Goal: Transaction & Acquisition: Book appointment/travel/reservation

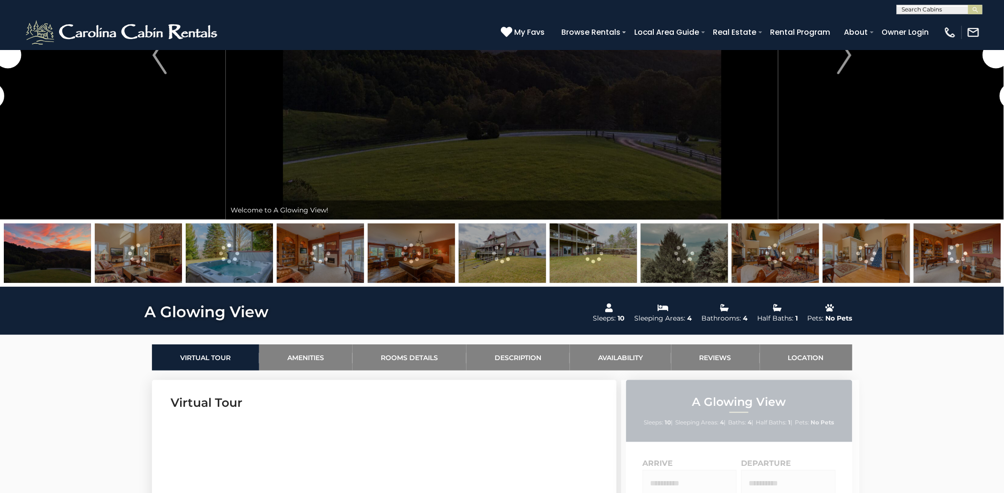
scroll to position [211, 0]
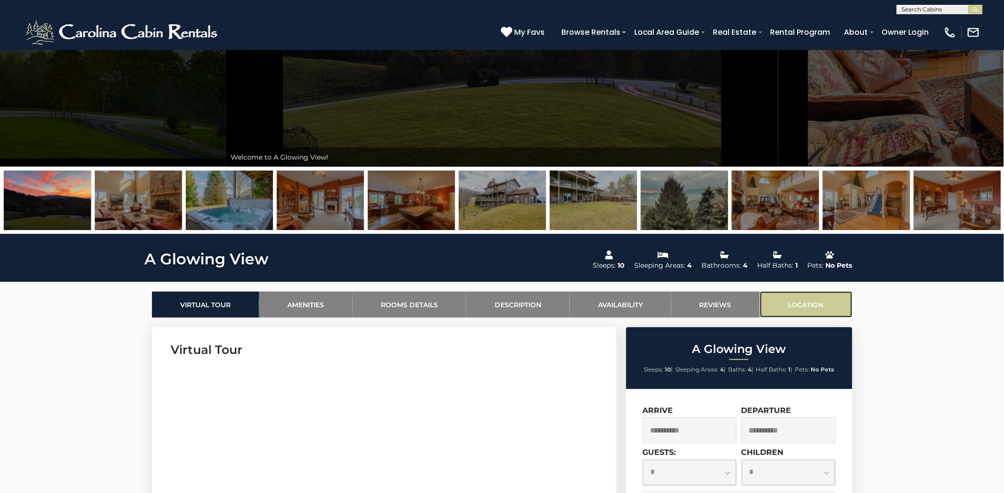
click at [803, 305] on link "Location" at bounding box center [806, 304] width 92 height 26
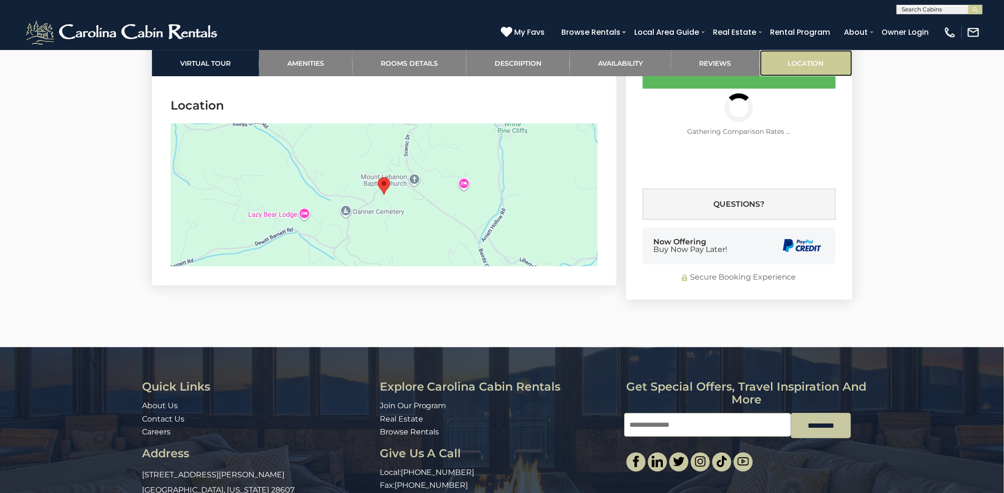
scroll to position [2454, 0]
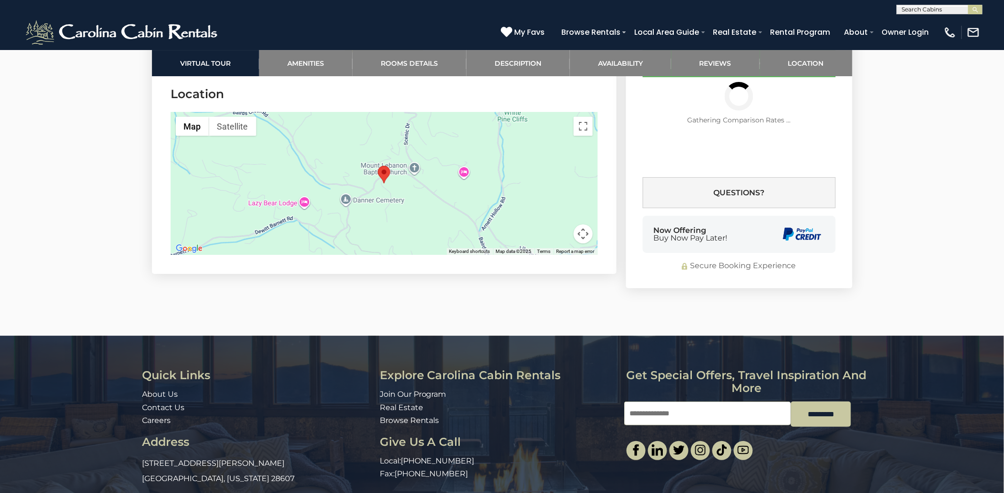
click at [418, 201] on div at bounding box center [384, 183] width 426 height 143
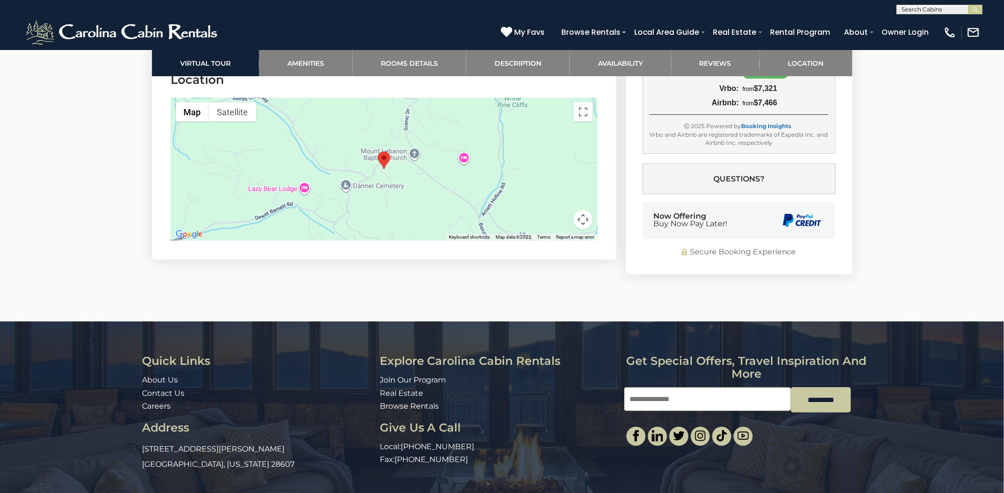
scroll to position [2444, 0]
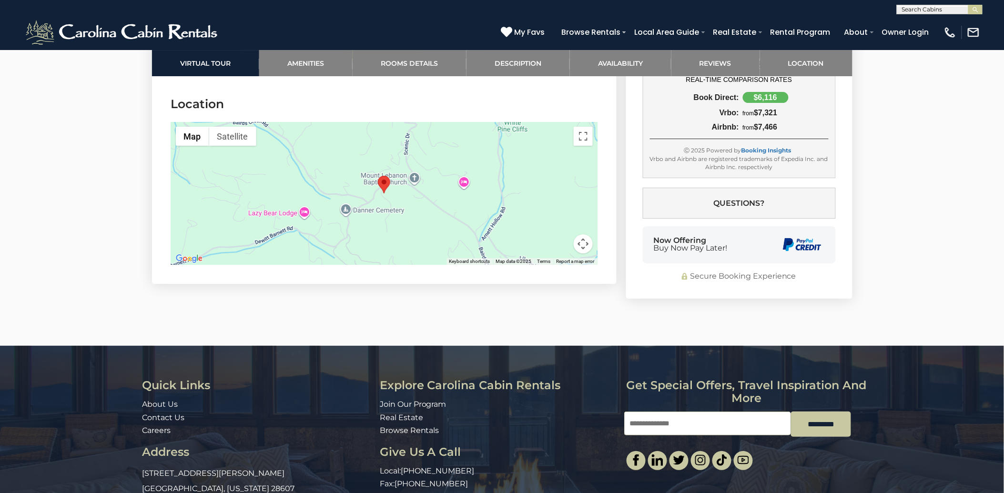
click at [551, 218] on div at bounding box center [384, 193] width 426 height 143
click at [582, 240] on button "Map camera controls" at bounding box center [582, 243] width 19 height 19
click at [560, 243] on button "Zoom out" at bounding box center [559, 243] width 19 height 19
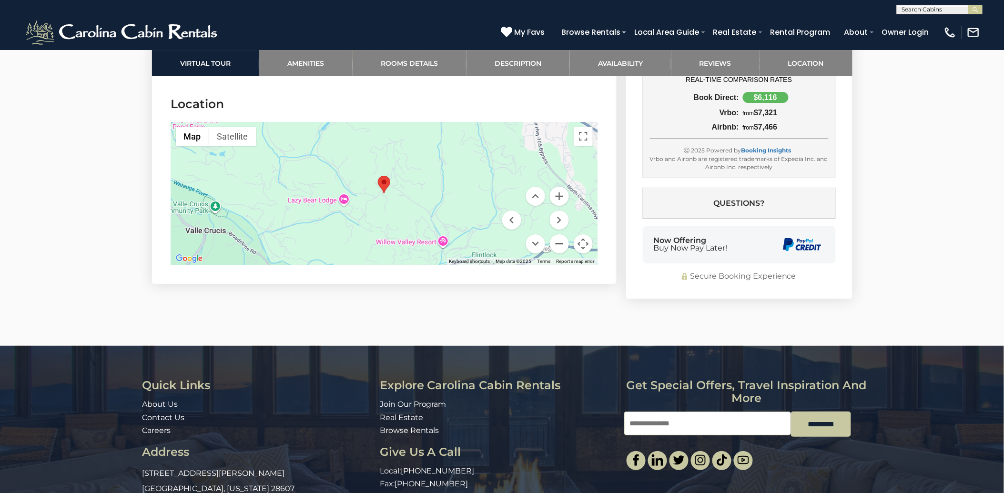
click at [560, 243] on button "Zoom out" at bounding box center [559, 243] width 19 height 19
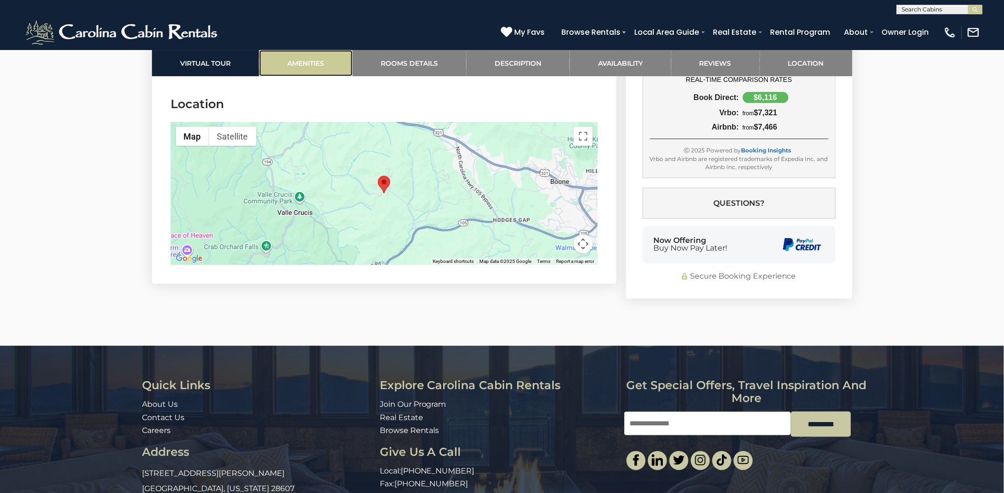
click at [309, 58] on link "Amenities" at bounding box center [305, 63] width 93 height 26
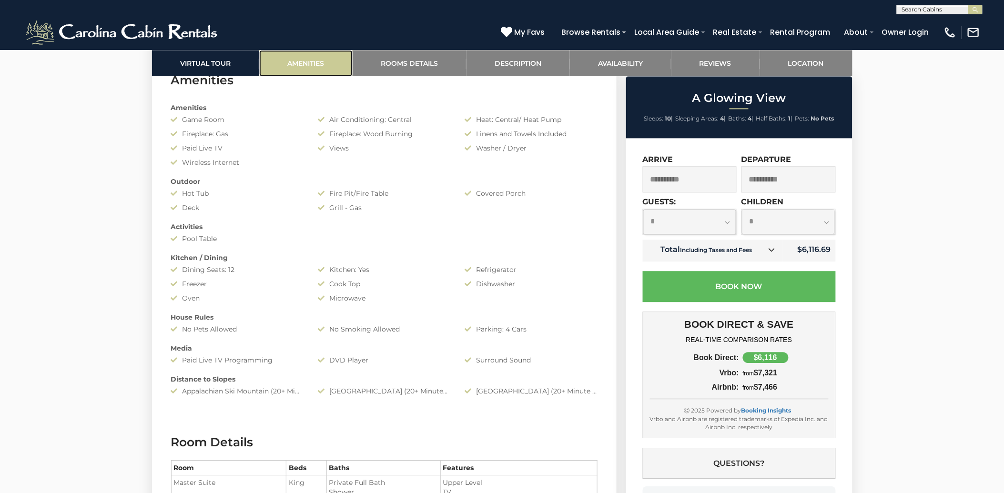
scroll to position [758, 0]
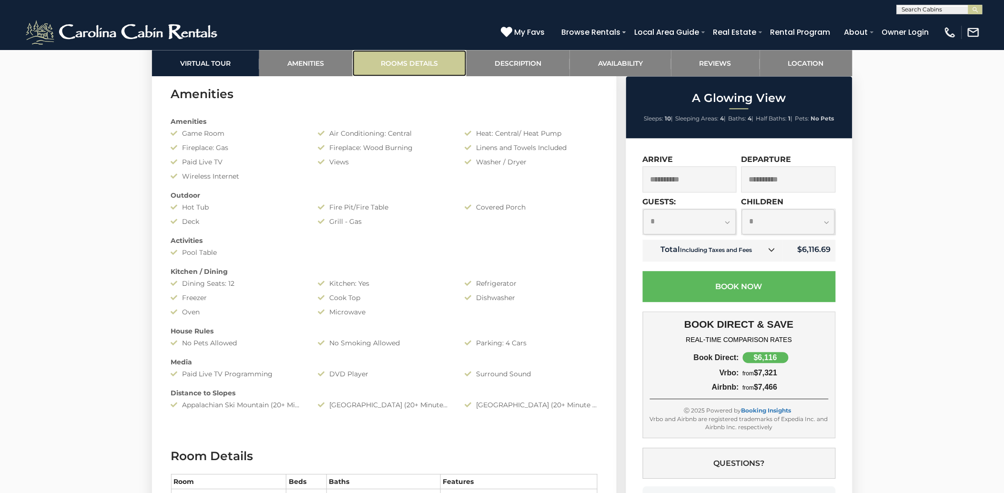
click at [403, 63] on link "Rooms Details" at bounding box center [409, 63] width 114 height 26
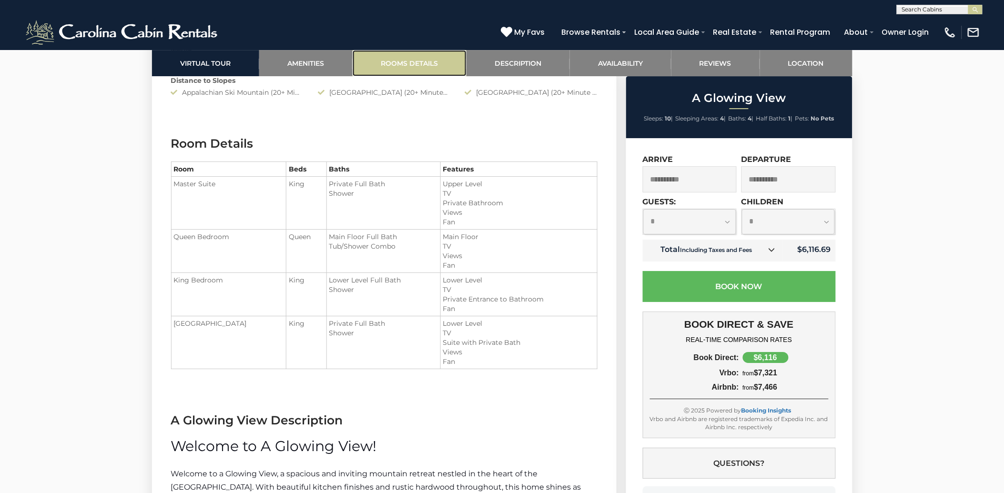
scroll to position [1120, 0]
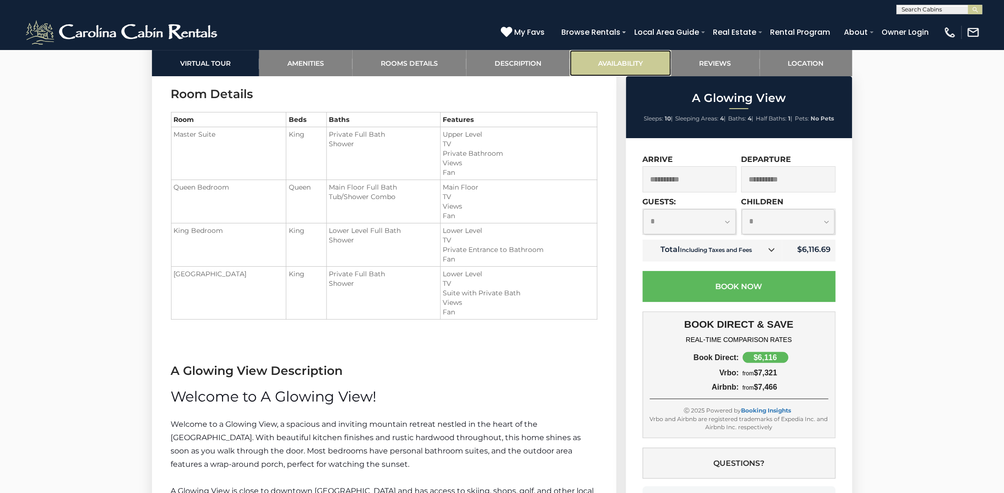
click at [606, 56] on link "Availability" at bounding box center [620, 63] width 101 height 26
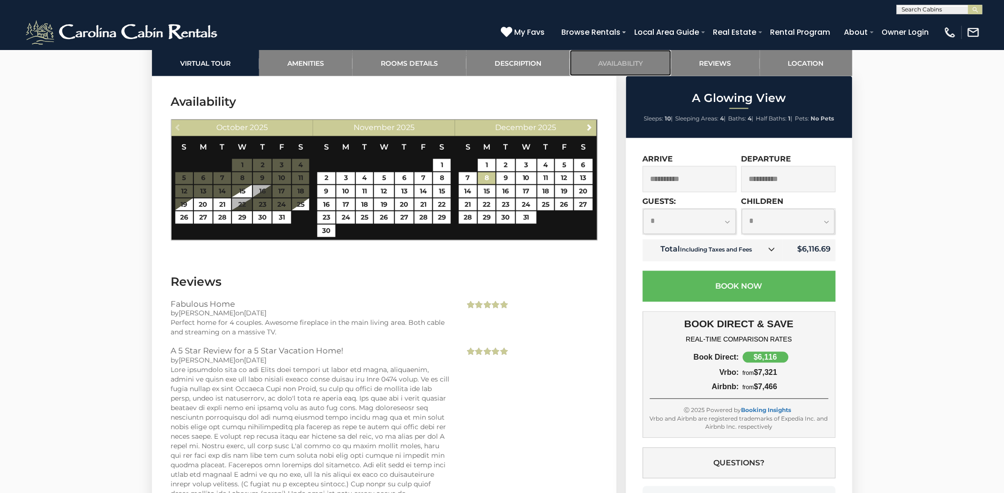
scroll to position [1818, 0]
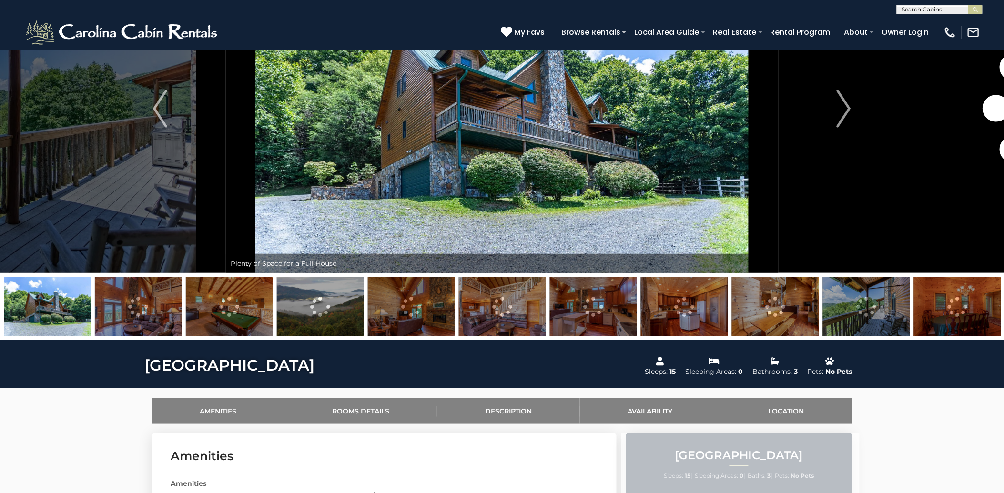
scroll to position [106, 0]
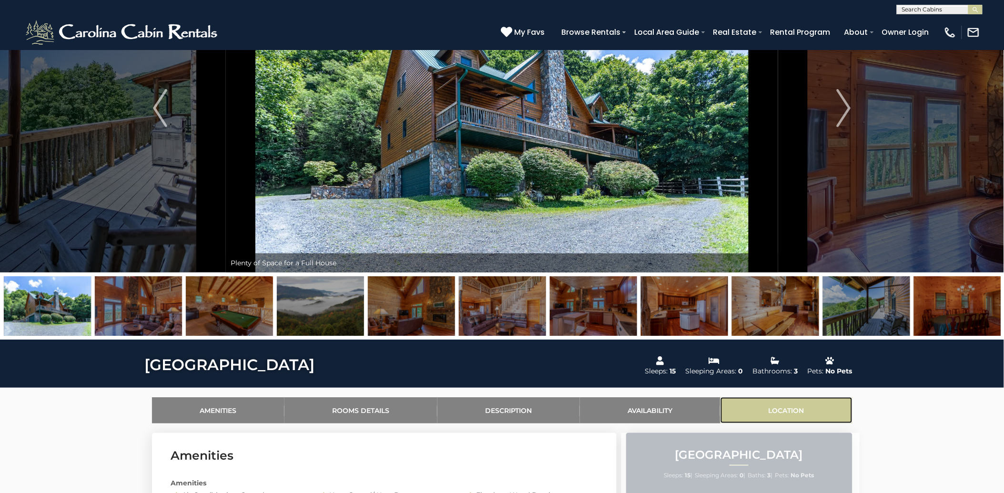
click at [792, 405] on link "Location" at bounding box center [785, 410] width 131 height 26
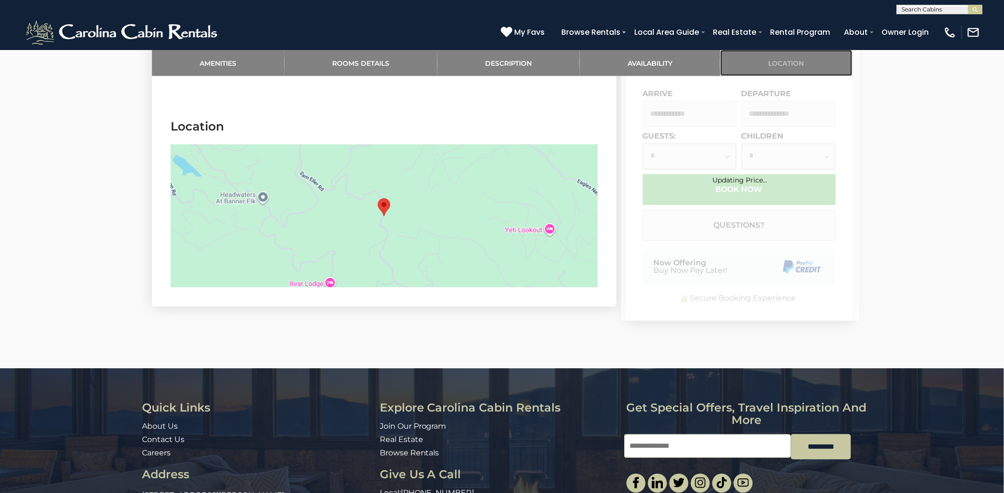
scroll to position [1876, 0]
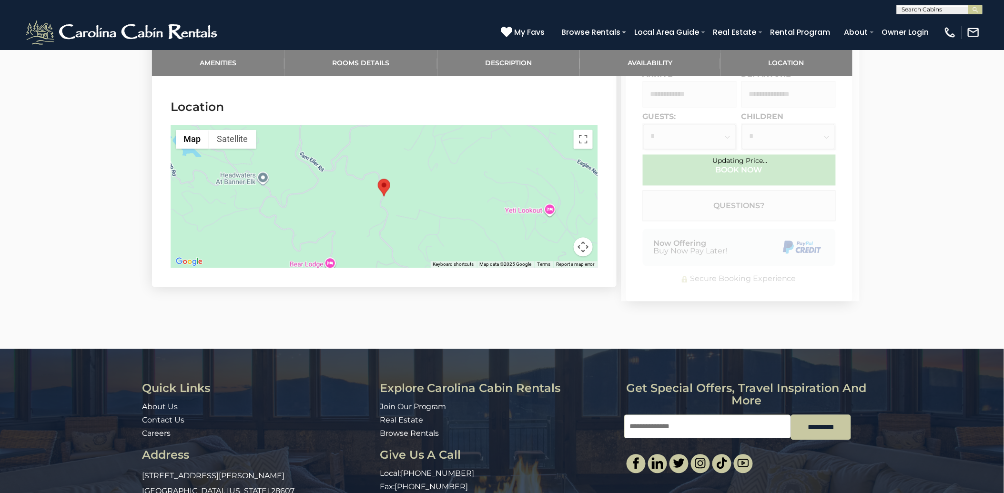
click at [544, 226] on div at bounding box center [384, 196] width 426 height 143
click at [583, 238] on button "Map camera controls" at bounding box center [582, 247] width 19 height 19
click at [557, 238] on button "Zoom out" at bounding box center [559, 247] width 19 height 19
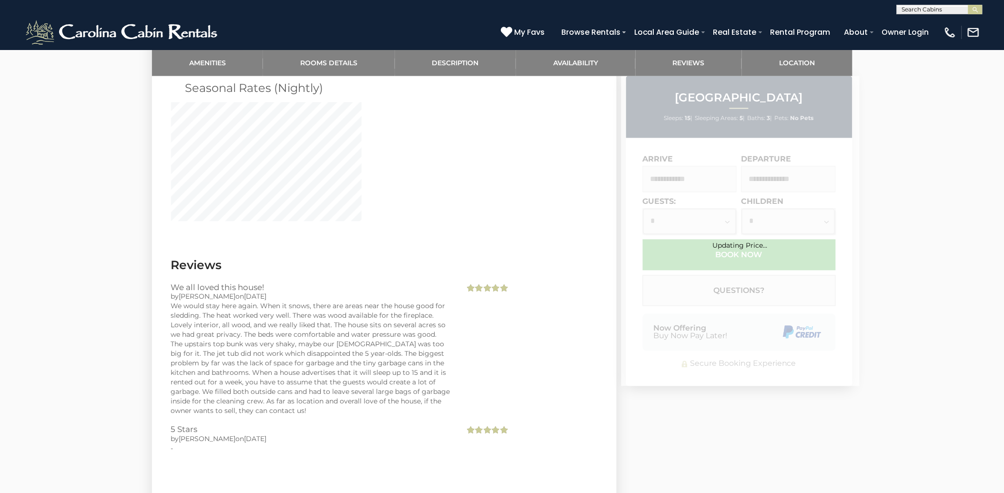
scroll to position [2067, 0]
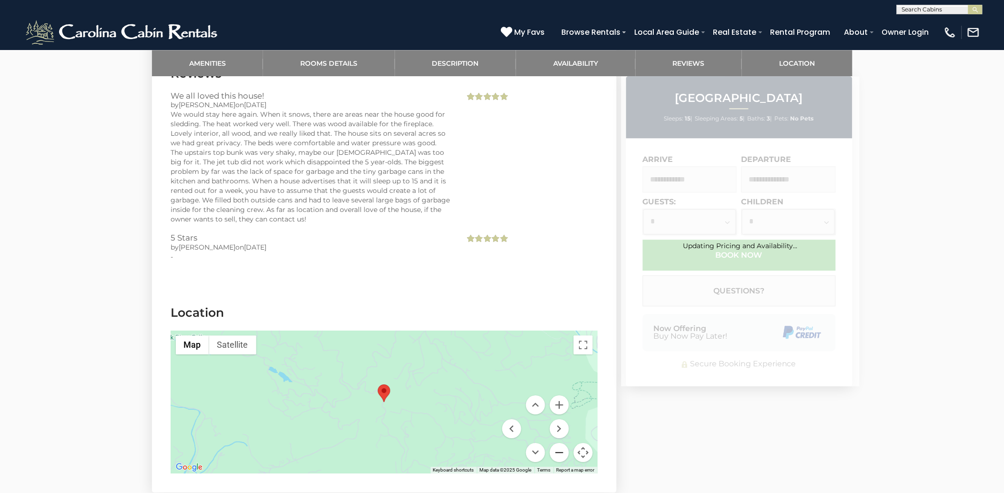
click at [555, 443] on button "Zoom out" at bounding box center [559, 452] width 19 height 19
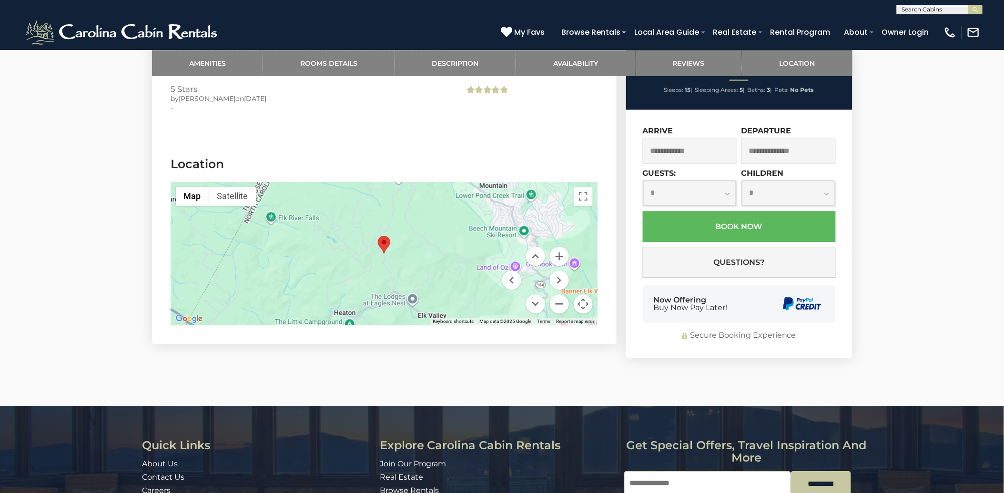
click at [556, 294] on button "Zoom out" at bounding box center [559, 303] width 19 height 19
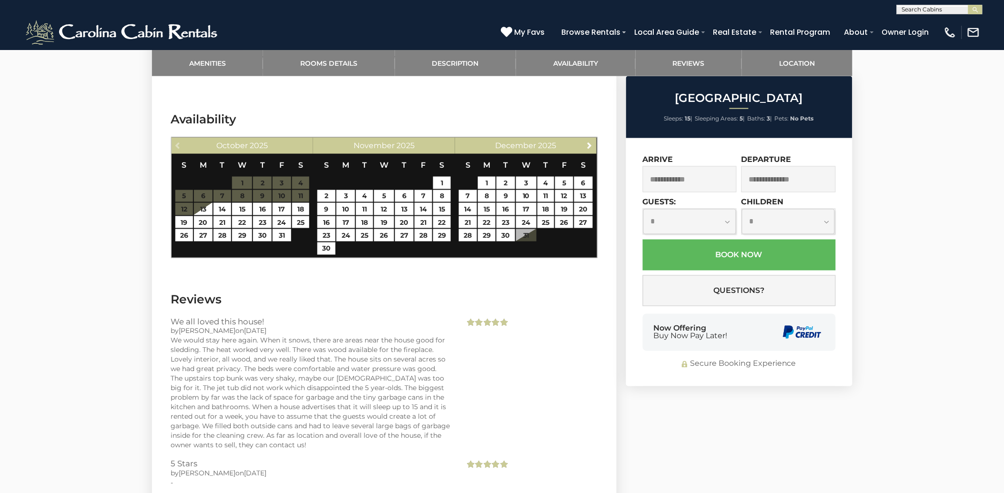
scroll to position [1693, 0]
